Goal: Task Accomplishment & Management: Use online tool/utility

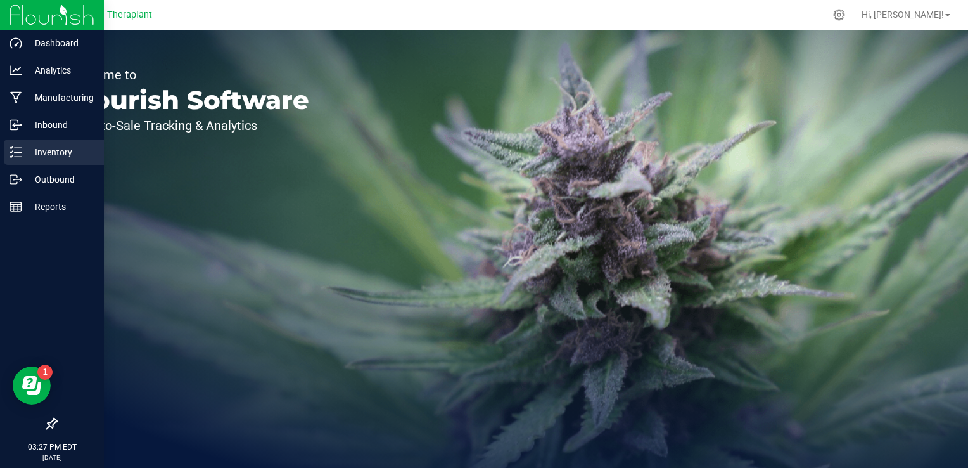
click at [51, 152] on p "Inventory" at bounding box center [60, 151] width 76 height 15
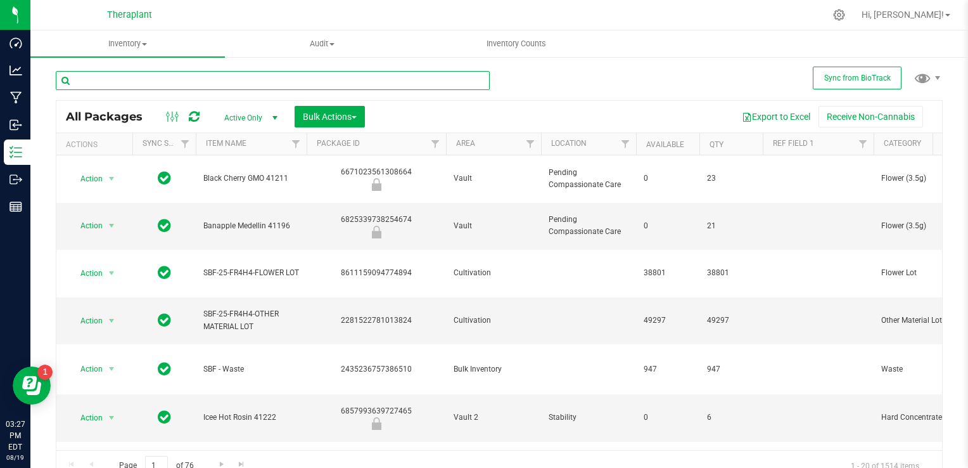
click at [141, 82] on input "text" at bounding box center [273, 80] width 434 height 19
type input "41103"
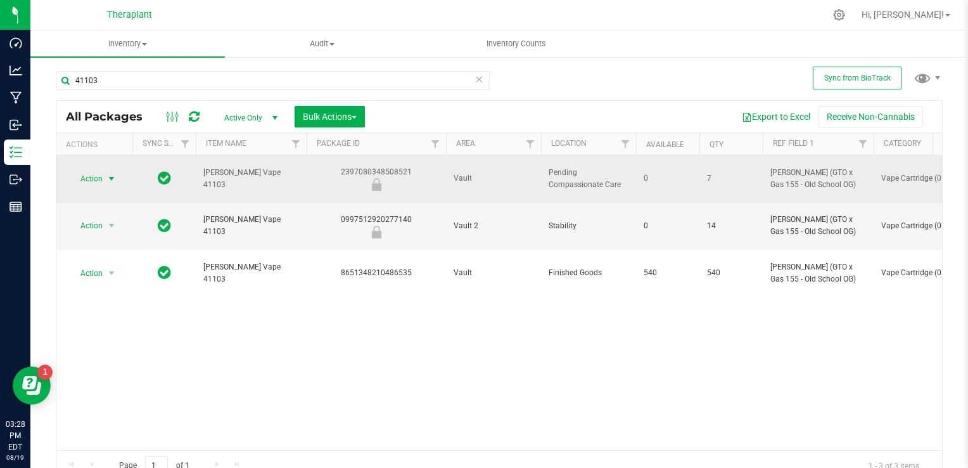
click at [100, 176] on span "Action" at bounding box center [86, 179] width 34 height 18
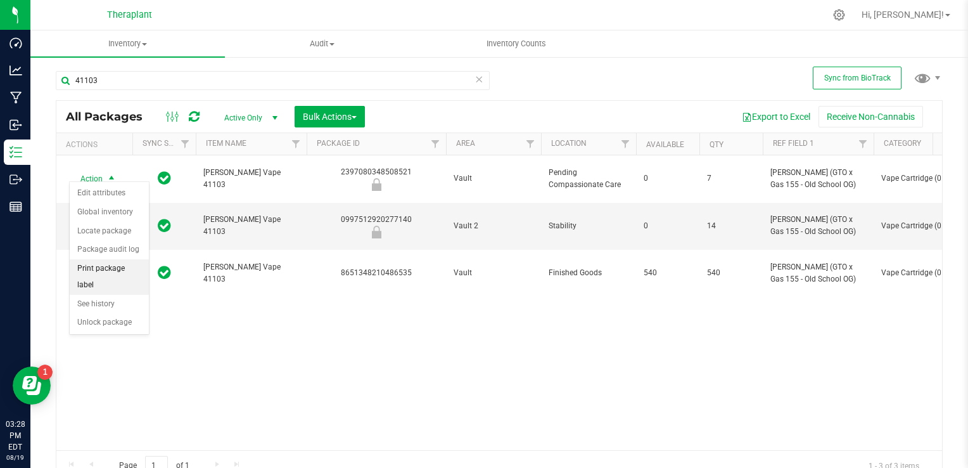
click at [114, 267] on li "Print package label" at bounding box center [109, 276] width 79 height 35
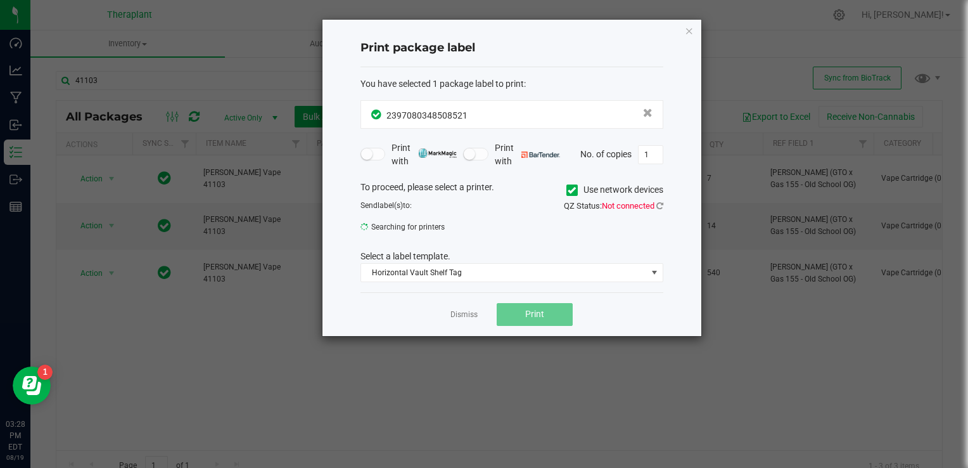
click at [571, 190] on icon at bounding box center [572, 190] width 8 height 0
click at [0, 0] on input "Use network devices" at bounding box center [0, 0] width 0 height 0
drag, startPoint x: 475, startPoint y: 207, endPoint x: 352, endPoint y: 185, distance: 124.8
click at [352, 185] on div "To proceed, please select a printer. Use network devices" at bounding box center [512, 190] width 322 height 19
click at [687, 32] on icon "button" at bounding box center [689, 30] width 9 height 15
